Goal: Task Accomplishment & Management: Manage account settings

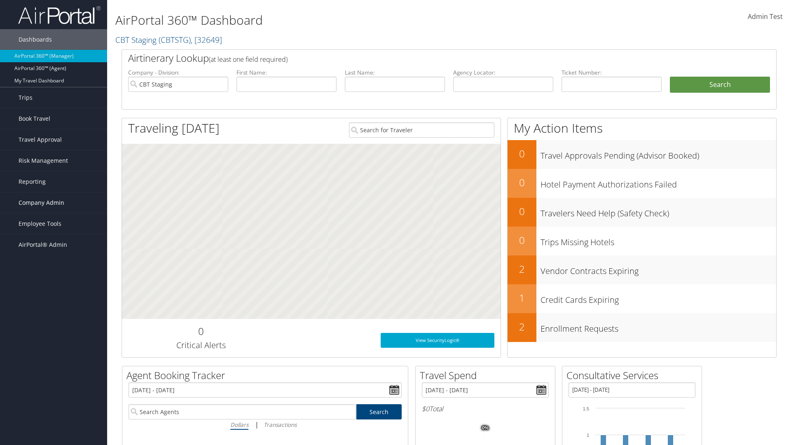
click at [54, 203] on span "Company Admin" at bounding box center [42, 202] width 46 height 21
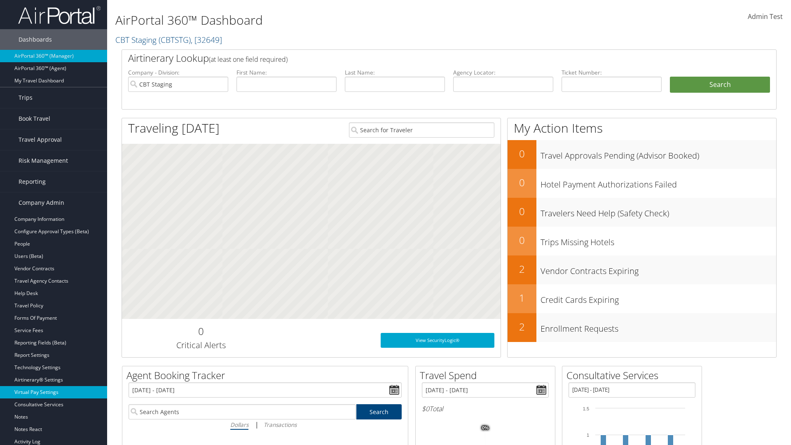
click at [54, 392] on link "Virtual Pay Settings" at bounding box center [53, 392] width 107 height 12
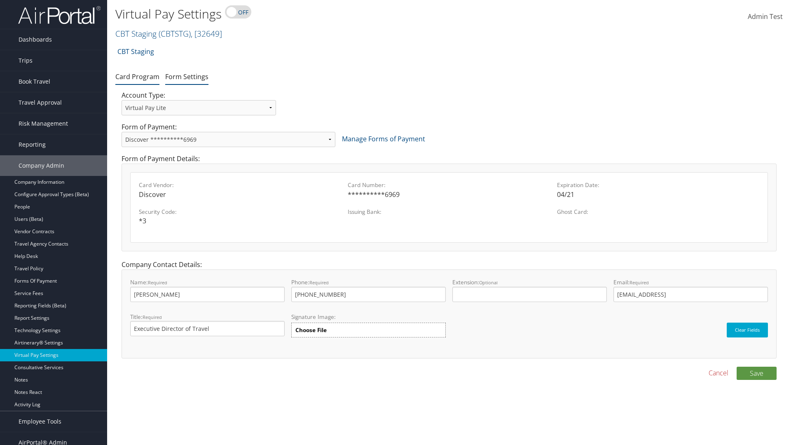
click at [187, 76] on link "Form Settings" at bounding box center [186, 76] width 43 height 9
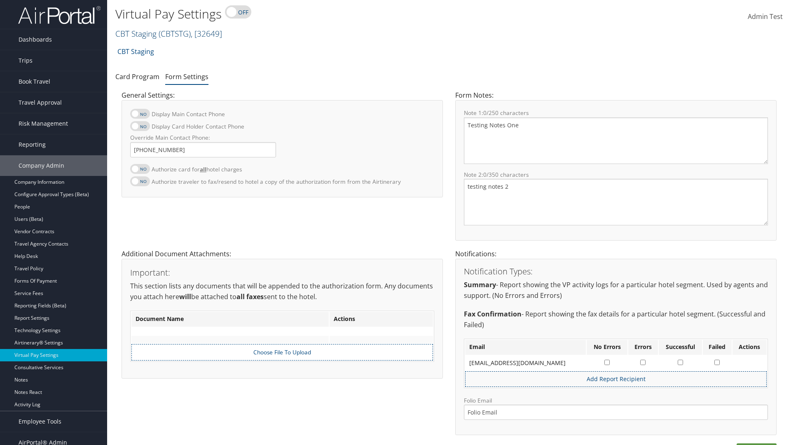
click at [136, 33] on link "CBT Staging ( CBTSTG ) , [ 32649 ]" at bounding box center [168, 33] width 107 height 11
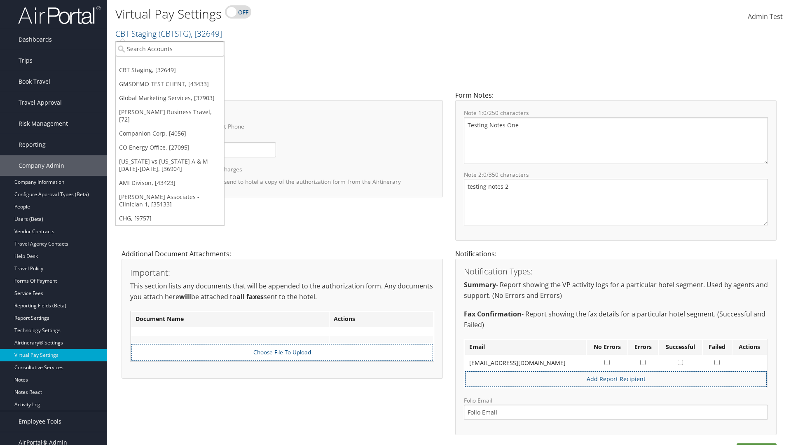
click at [170, 49] on input "search" at bounding box center [170, 48] width 108 height 15
type input "[PERSON_NAME] Business Travel"
click at [181, 64] on div "Christopherson Business Travel (C10001), [72]" at bounding box center [181, 63] width 141 height 7
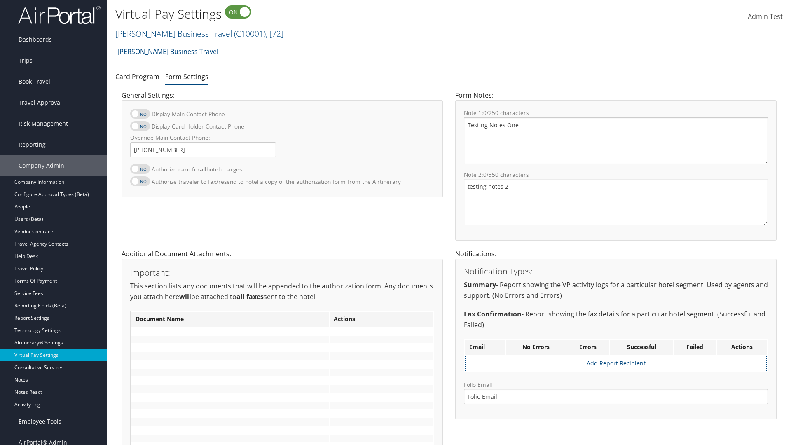
click at [140, 169] on label at bounding box center [140, 169] width 20 height 10
click at [140, 171] on input "Authorize card for all hotel charges" at bounding box center [136, 173] width 5 height 5
checkbox input "true"
click at [140, 126] on label at bounding box center [140, 126] width 20 height 10
click at [140, 128] on input "Display Card Holder Contact Phone" at bounding box center [136, 130] width 5 height 5
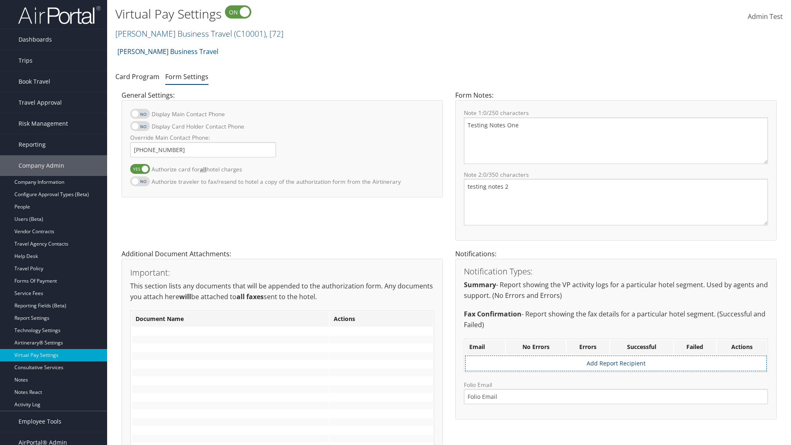
checkbox input "true"
click at [140, 114] on label at bounding box center [140, 114] width 20 height 10
click at [140, 115] on input "Display Main Contact Phone" at bounding box center [136, 117] width 5 height 5
checkbox input "true"
click at [140, 181] on label at bounding box center [140, 181] width 20 height 10
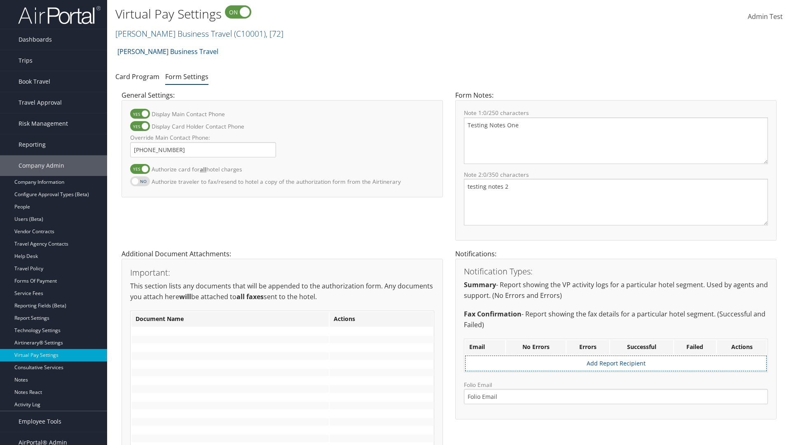
click at [140, 183] on input "Authorize traveler to fax/resend to hotel a copy of the authorization form from…" at bounding box center [136, 185] width 5 height 5
checkbox input "true"
click at [140, 169] on label at bounding box center [140, 169] width 20 height 10
click at [140, 171] on input "Authorize card for all hotel charges" at bounding box center [136, 173] width 5 height 5
checkbox input "false"
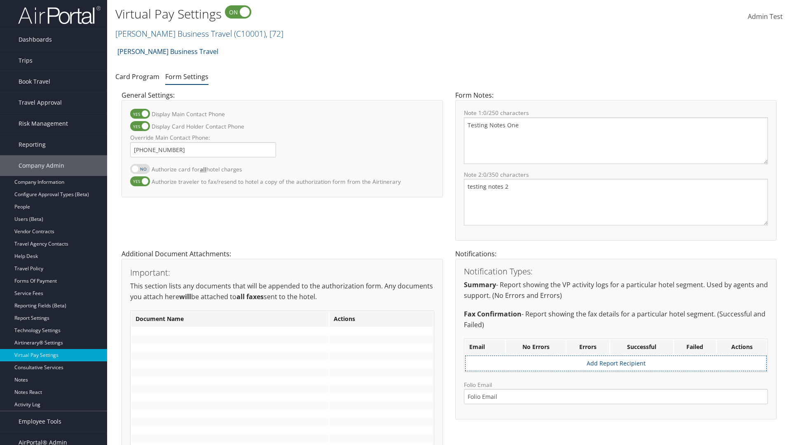
click at [140, 126] on label at bounding box center [140, 126] width 20 height 10
click at [140, 128] on input "Display Card Holder Contact Phone" at bounding box center [136, 130] width 5 height 5
checkbox input "false"
click at [140, 114] on label at bounding box center [140, 114] width 20 height 10
click at [140, 115] on input "Display Main Contact Phone" at bounding box center [136, 117] width 5 height 5
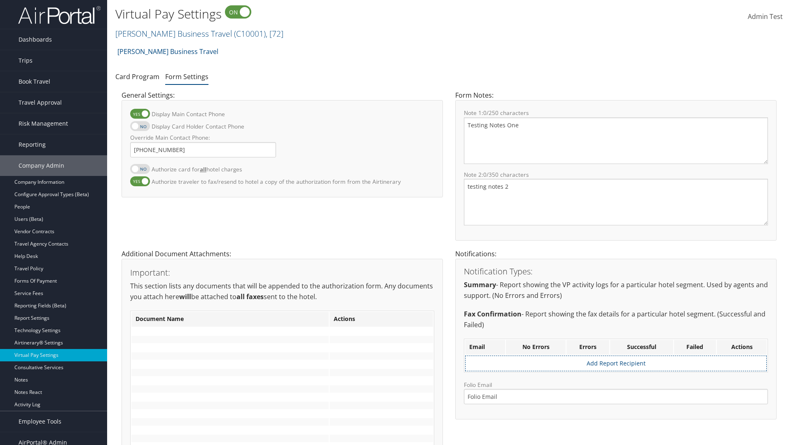
checkbox input "false"
click at [140, 181] on label at bounding box center [140, 181] width 20 height 10
click at [140, 183] on input "Authorize traveler to fax/resend to hotel a copy of the authorization form from…" at bounding box center [136, 185] width 5 height 5
checkbox input "false"
click at [203, 150] on input "Override Main Contact Phone:" at bounding box center [203, 149] width 146 height 15
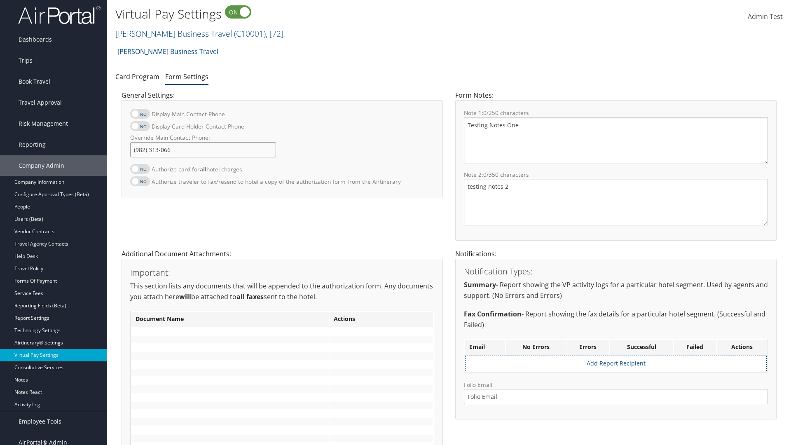
type input "[PHONE_NUMBER]"
click at [616, 141] on textarea "Testing Notes One" at bounding box center [616, 140] width 304 height 47
type textarea "Testing Notes One"
click at [616, 202] on textarea "testing notes 2" at bounding box center [616, 202] width 304 height 47
type textarea "testing notes 2"
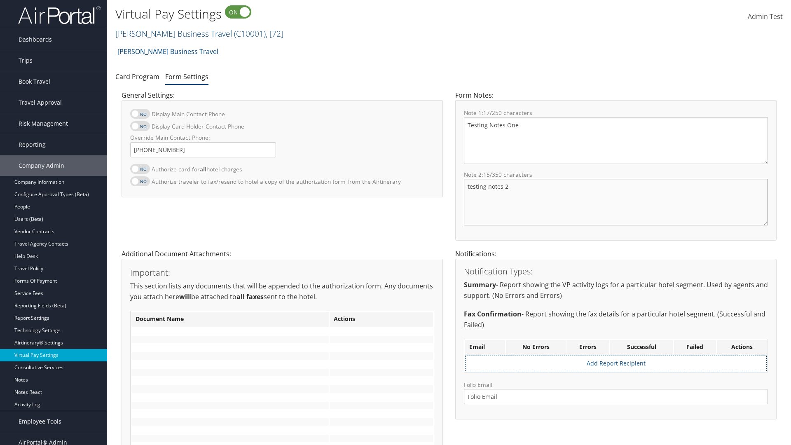
scroll to position [285, 0]
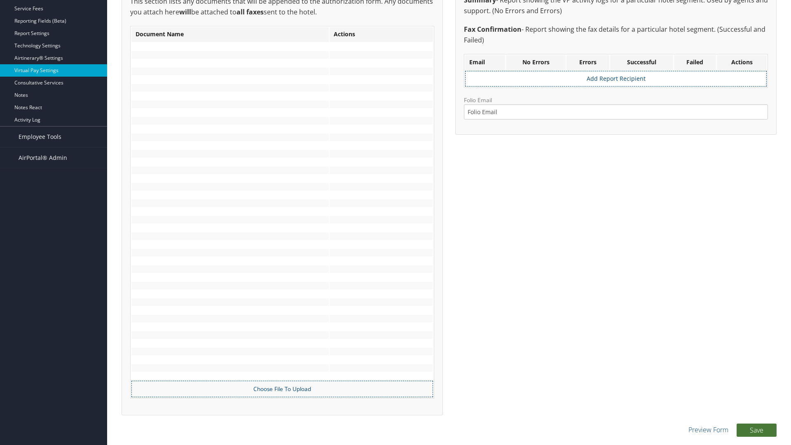
click at [757, 430] on button "Save" at bounding box center [757, 430] width 40 height 13
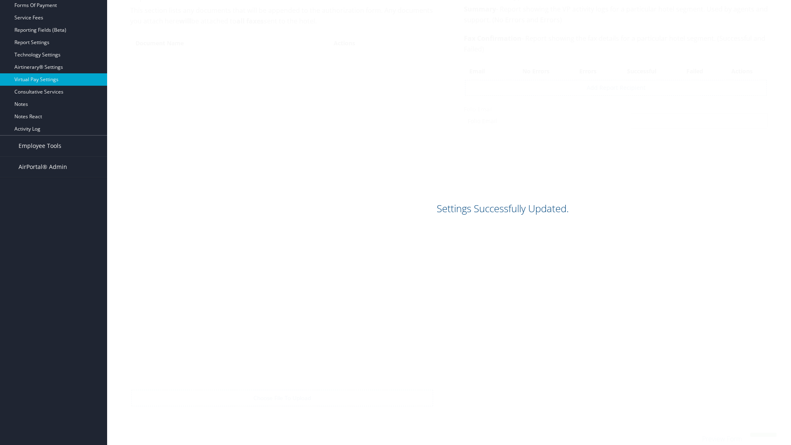
scroll to position [276, 0]
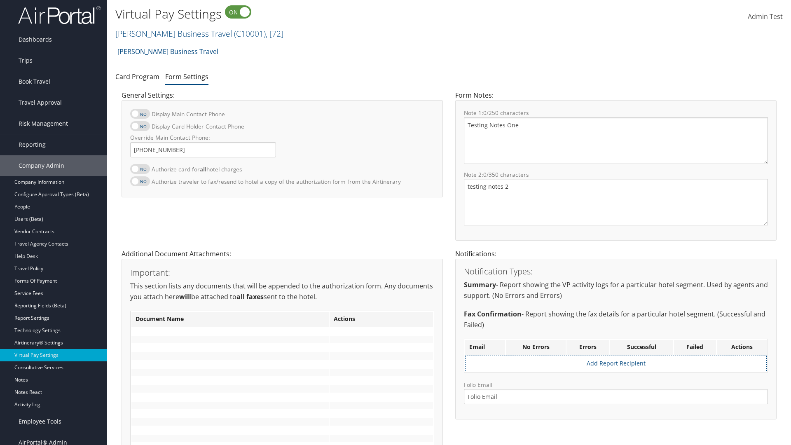
scroll to position [276, 0]
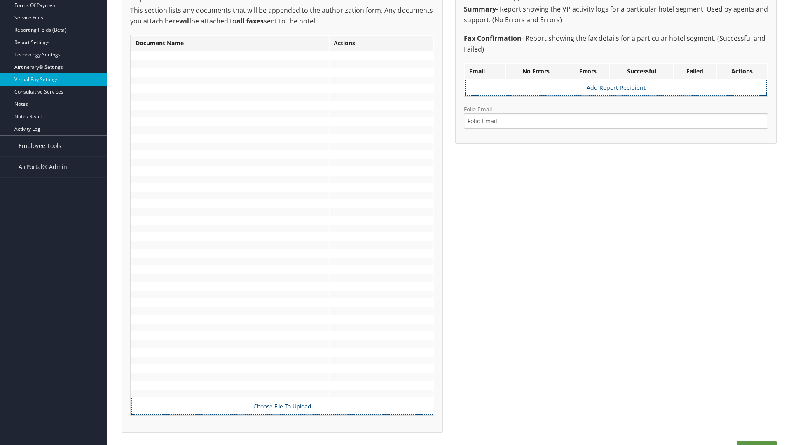
scroll to position [276, 0]
